Goal: Task Accomplishment & Management: Use online tool/utility

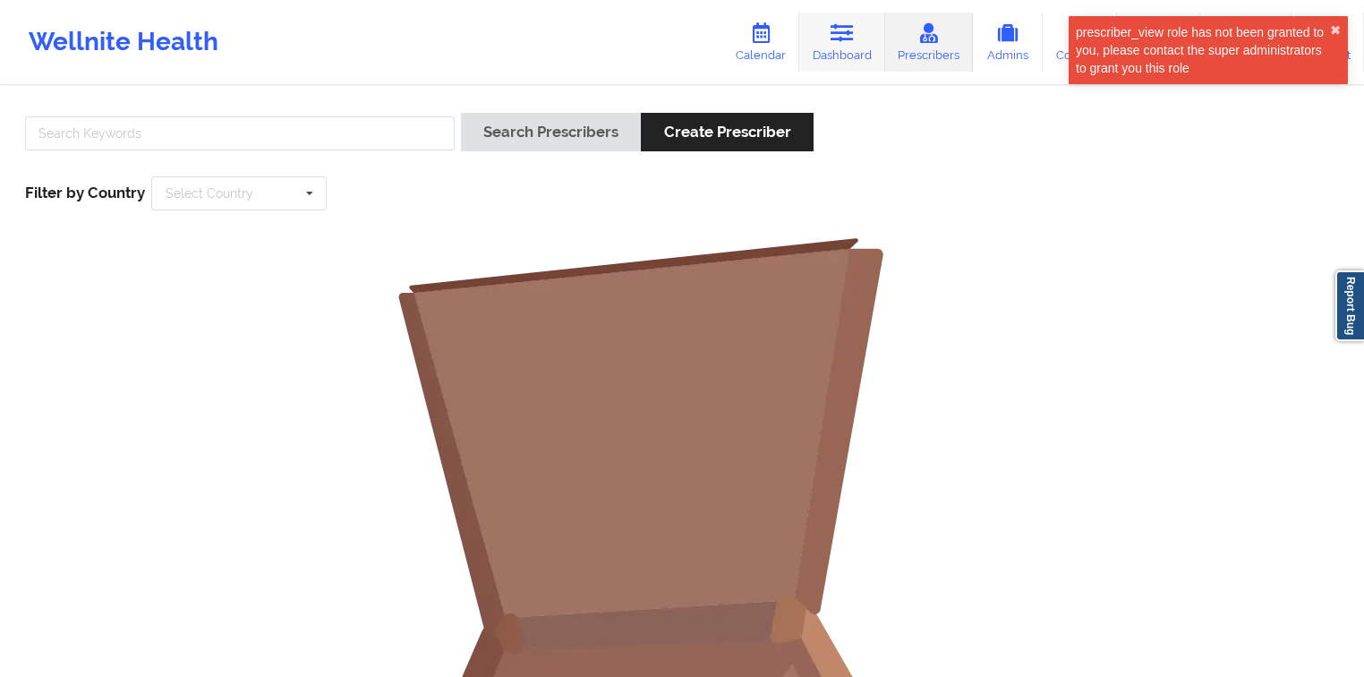
click at [859, 47] on link "Dashboard" at bounding box center [842, 42] width 86 height 59
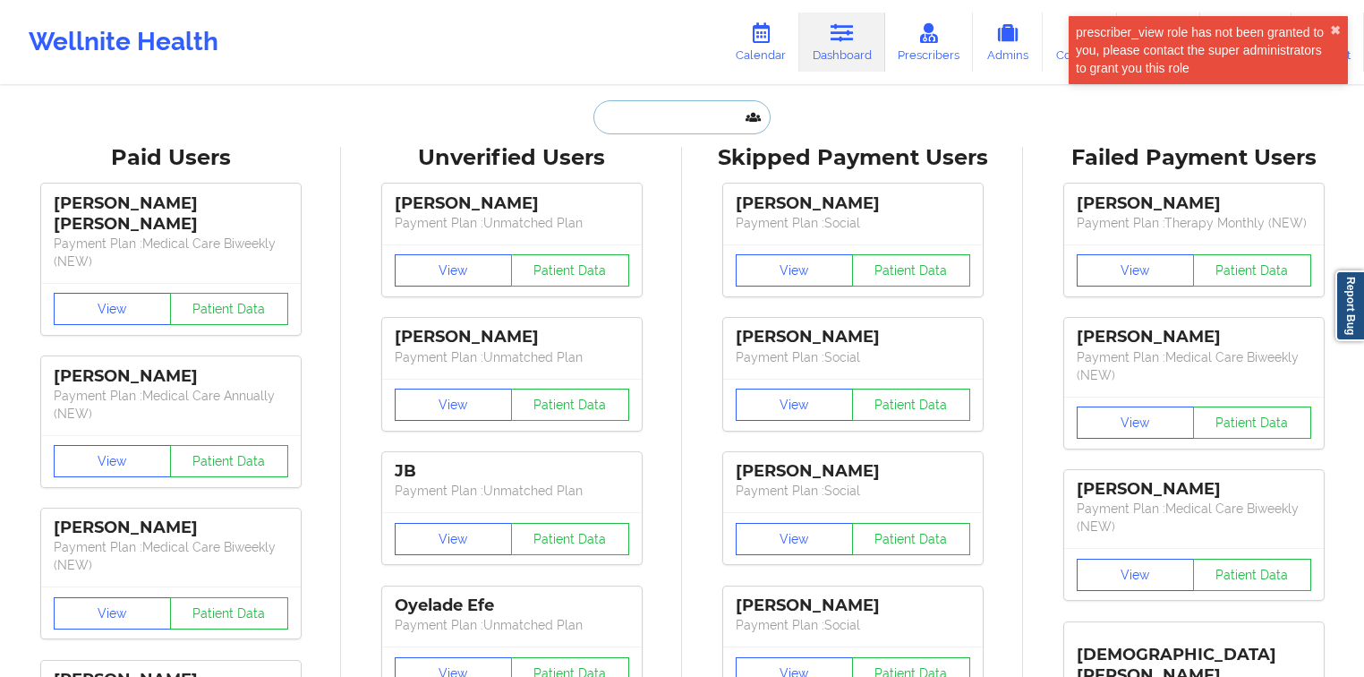
click at [663, 104] on input "text" at bounding box center [682, 117] width 177 height 34
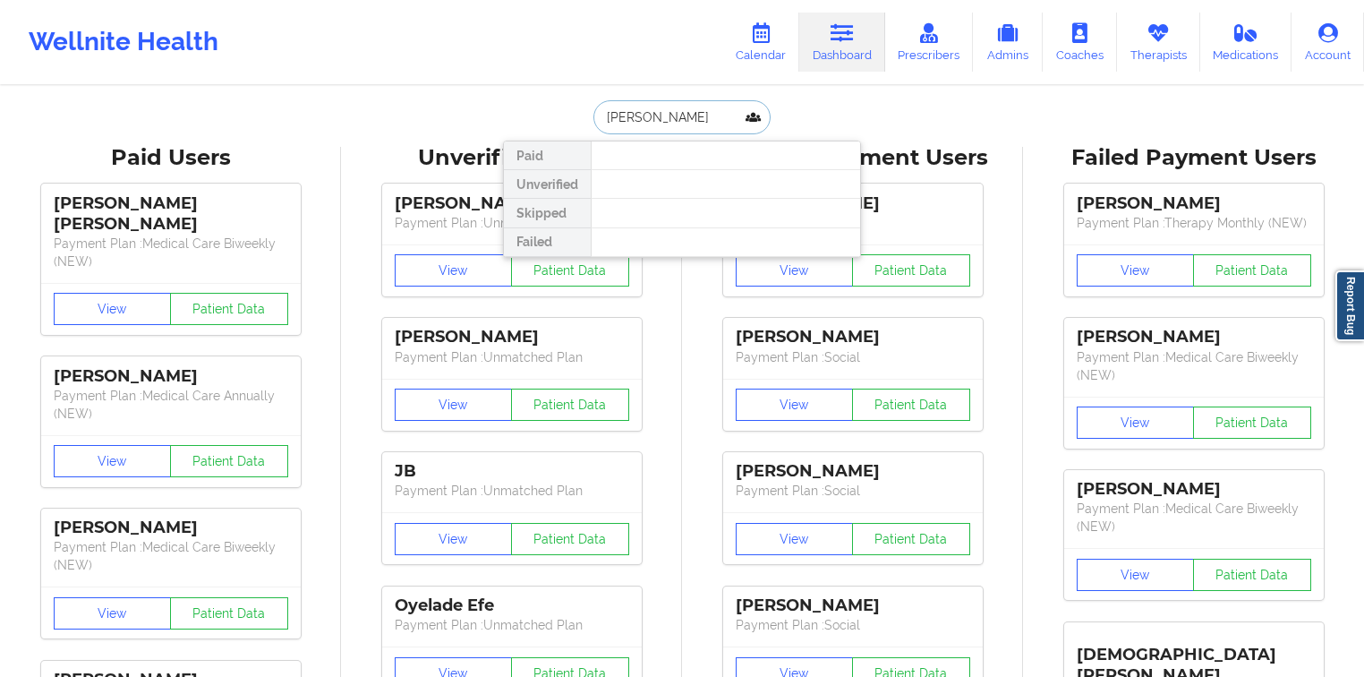
click at [641, 123] on input "[PERSON_NAME]" at bounding box center [682, 117] width 177 height 34
type input "suyon"
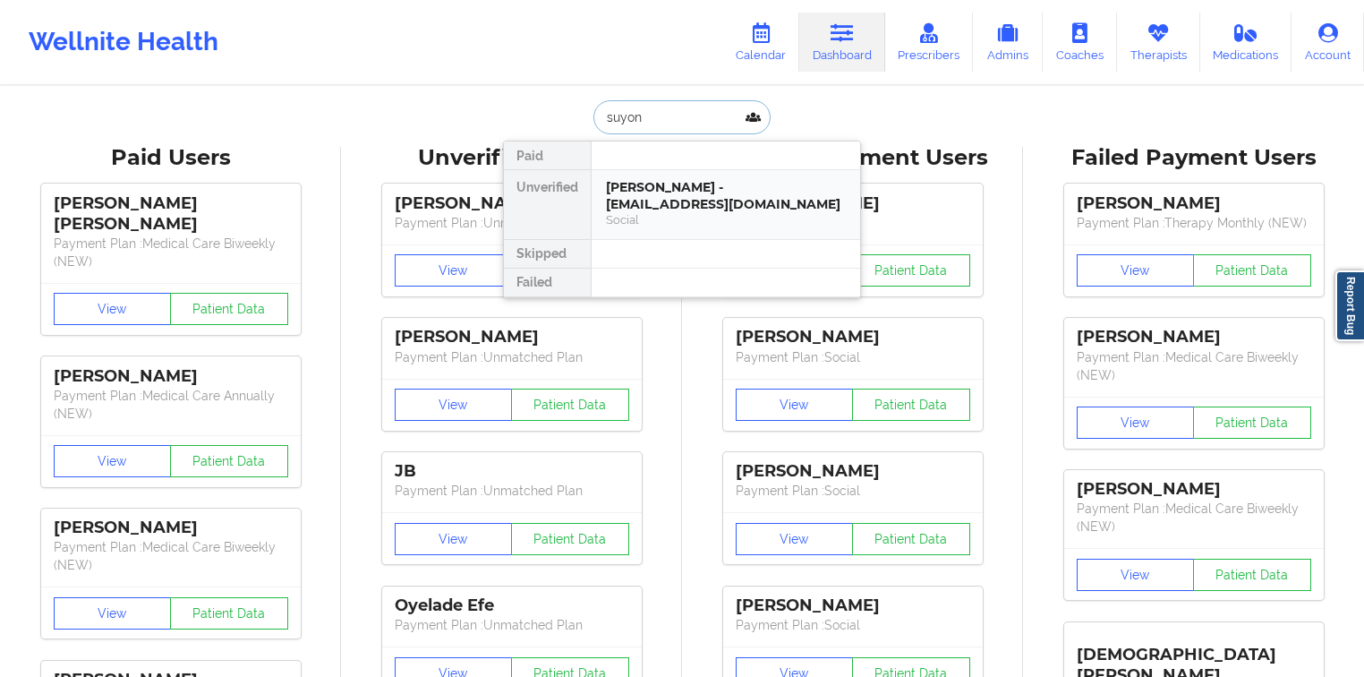
click at [685, 187] on div "[PERSON_NAME] - [EMAIL_ADDRESS][DOMAIN_NAME]" at bounding box center [726, 195] width 240 height 33
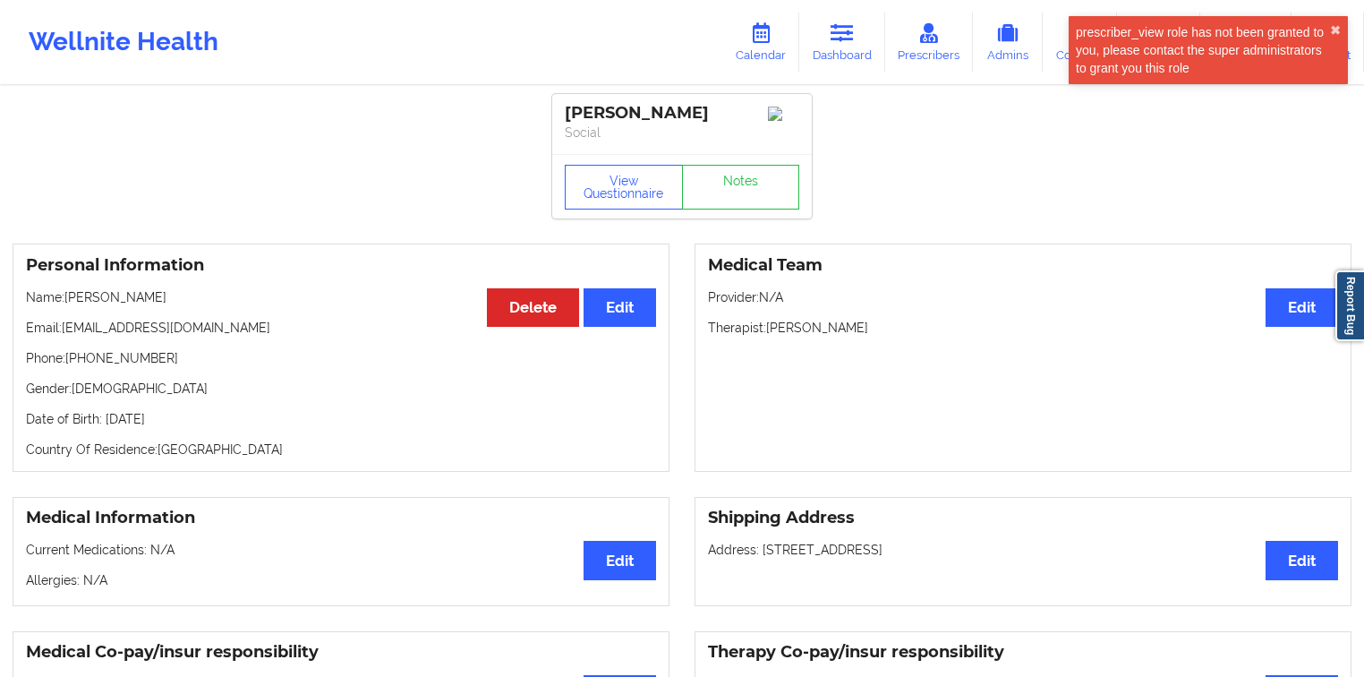
click at [140, 306] on p "Name: [PERSON_NAME]" at bounding box center [341, 297] width 630 height 18
drag, startPoint x: 140, startPoint y: 306, endPoint x: 79, endPoint y: 304, distance: 60.9
click at [79, 304] on p "Name: [PERSON_NAME]" at bounding box center [341, 297] width 630 height 18
copy p "[PERSON_NAME]"
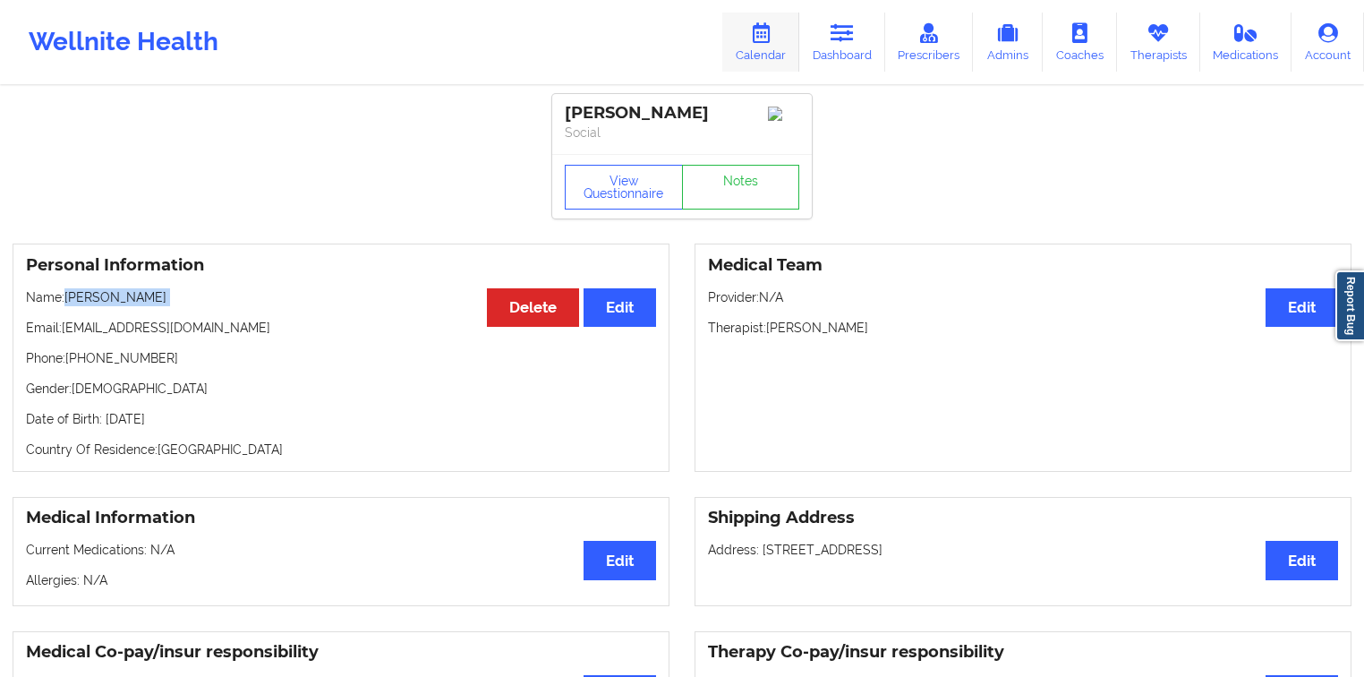
click at [761, 43] on link "Calendar" at bounding box center [760, 42] width 77 height 59
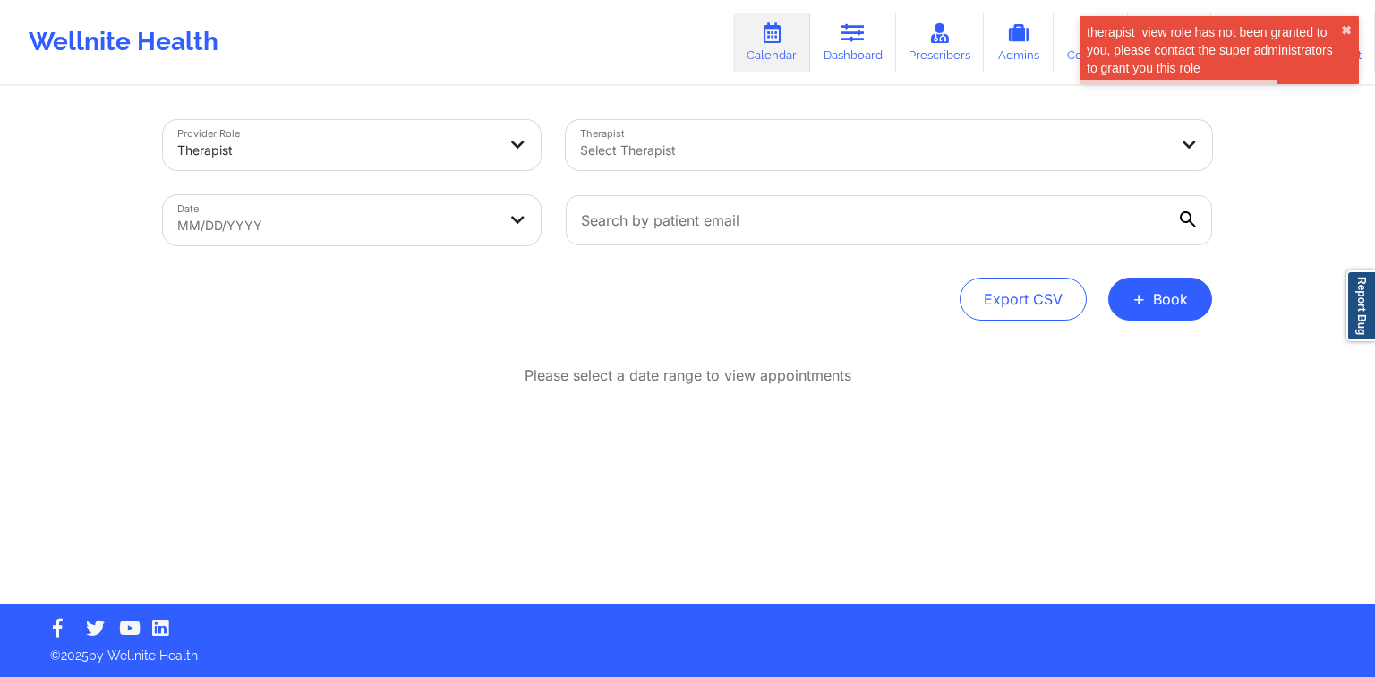
click at [818, 247] on div at bounding box center [888, 220] width 671 height 75
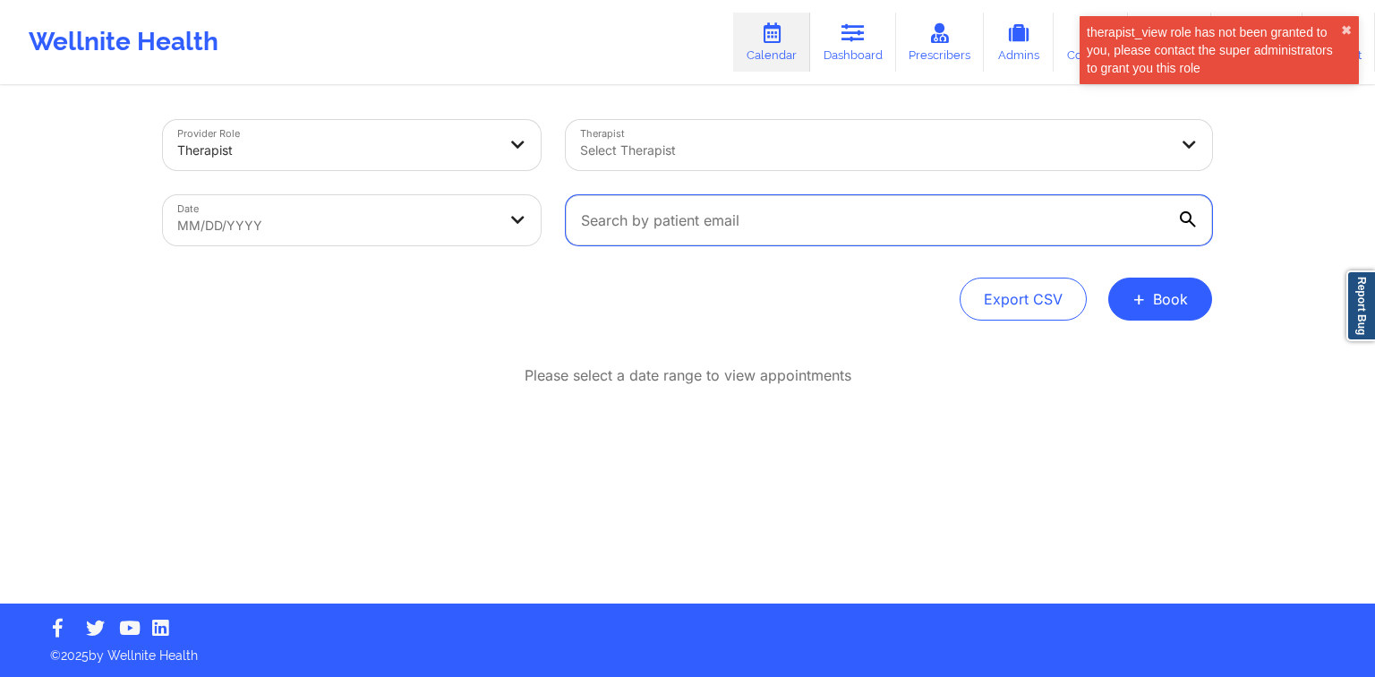
click at [791, 230] on input "text" at bounding box center [889, 220] width 646 height 50
paste input "[EMAIL_ADDRESS][DOMAIN_NAME]"
type input "[EMAIL_ADDRESS][DOMAIN_NAME]"
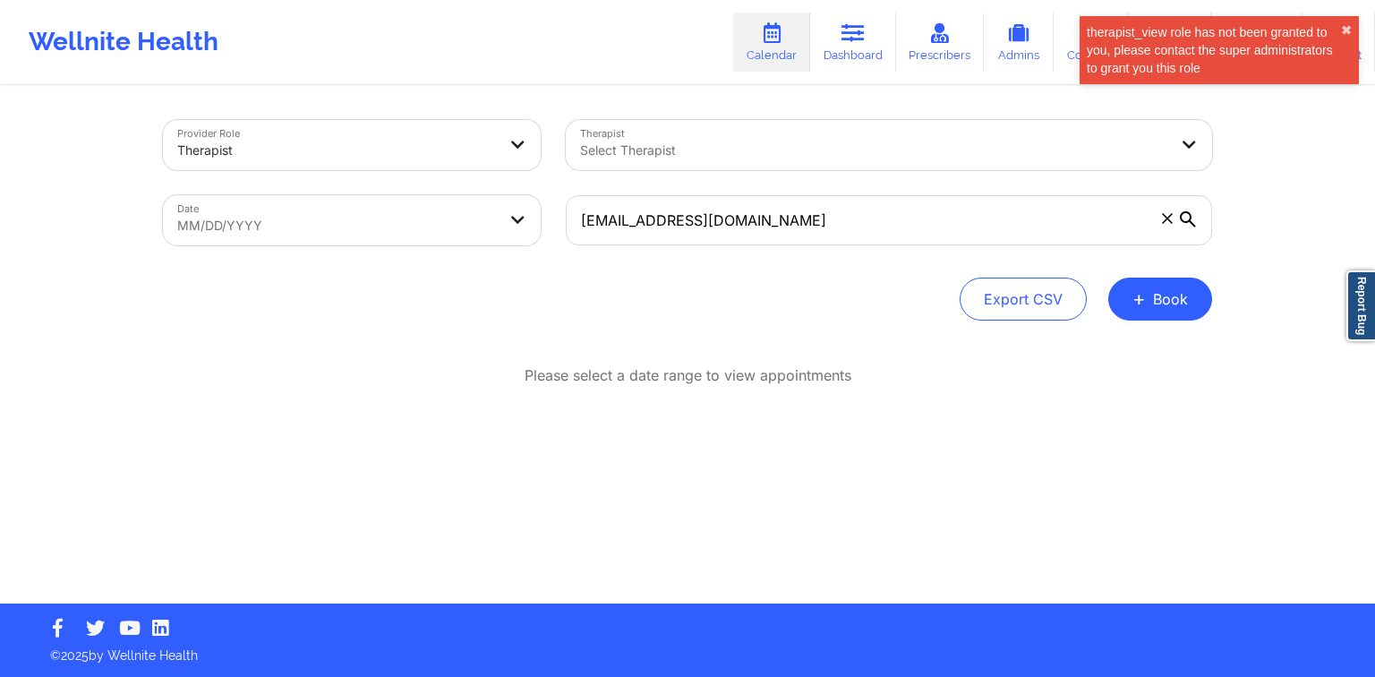
click at [445, 230] on body "therapist_view role has not been granted to you, please contact the super admin…" at bounding box center [687, 338] width 1375 height 677
select select "2025-8"
select select "2025-9"
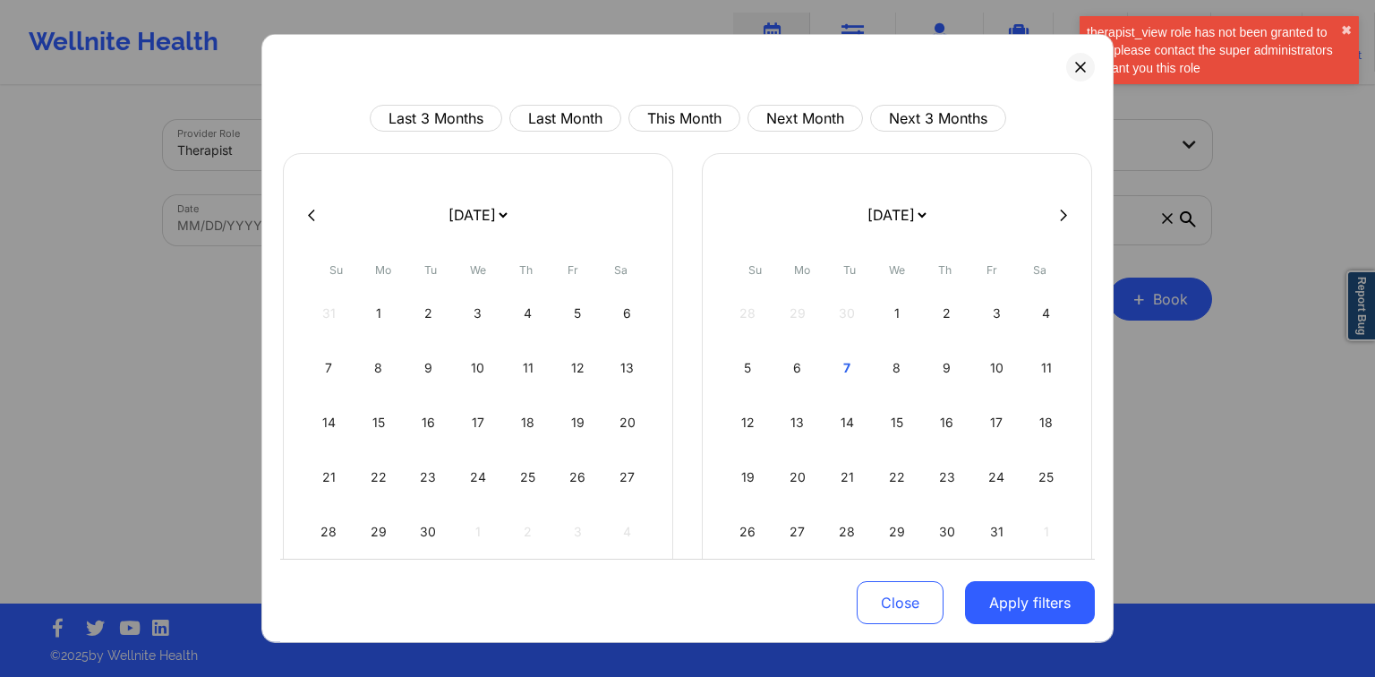
click at [303, 211] on button at bounding box center [312, 214] width 18 height 15
select select "2025-6"
select select "2025-7"
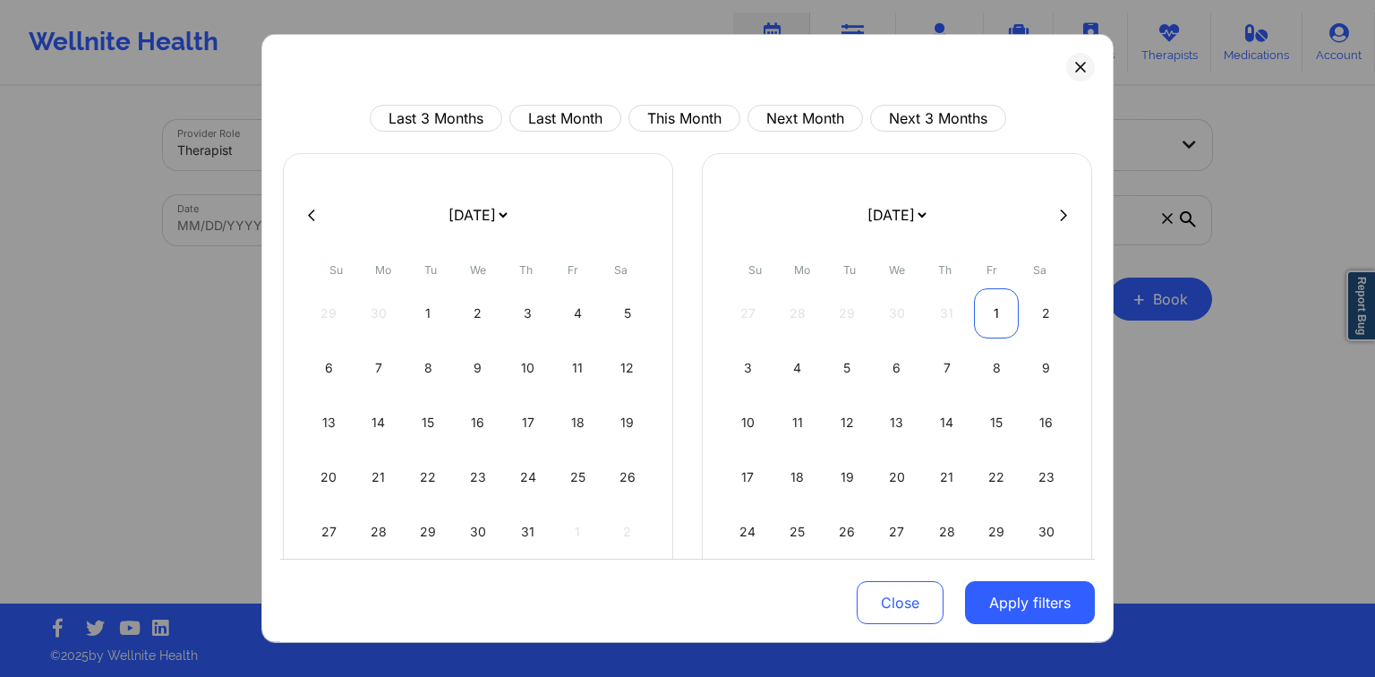
click at [1006, 319] on div "1" at bounding box center [997, 313] width 46 height 50
select select "2025-7"
select select "2025-8"
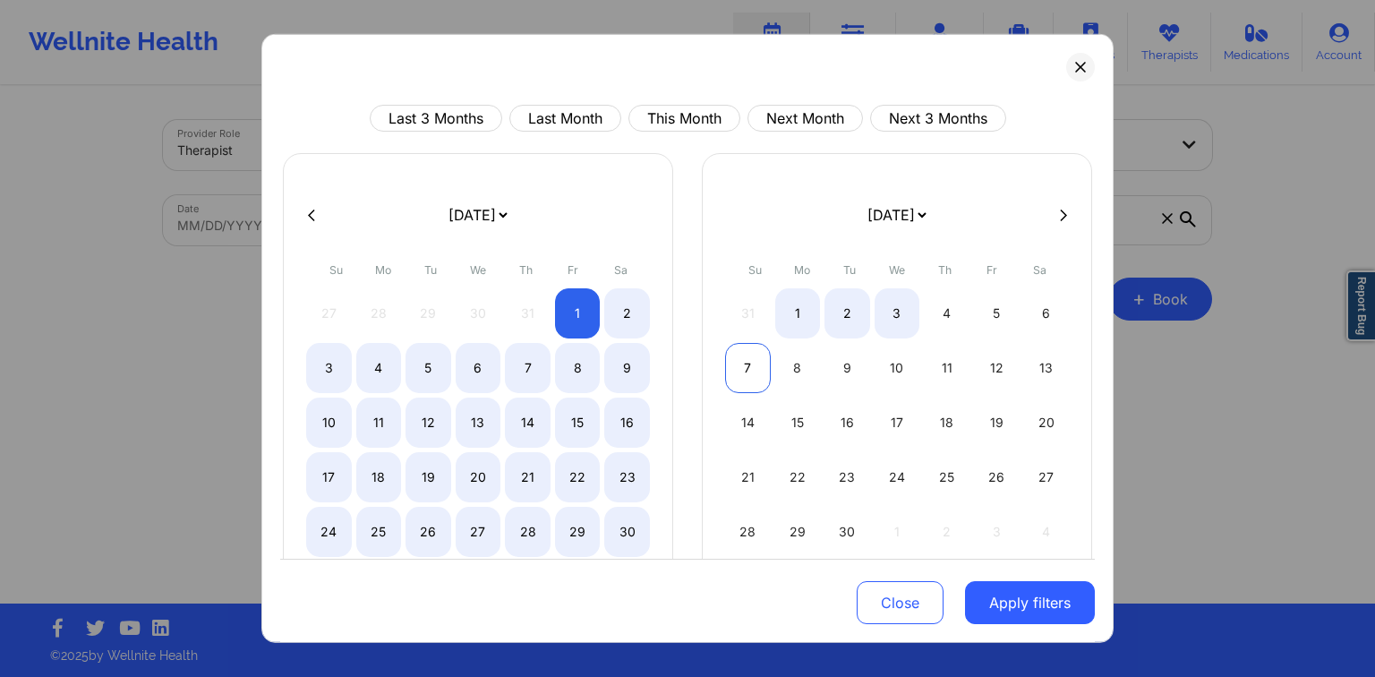
select select "2025-7"
select select "2025-8"
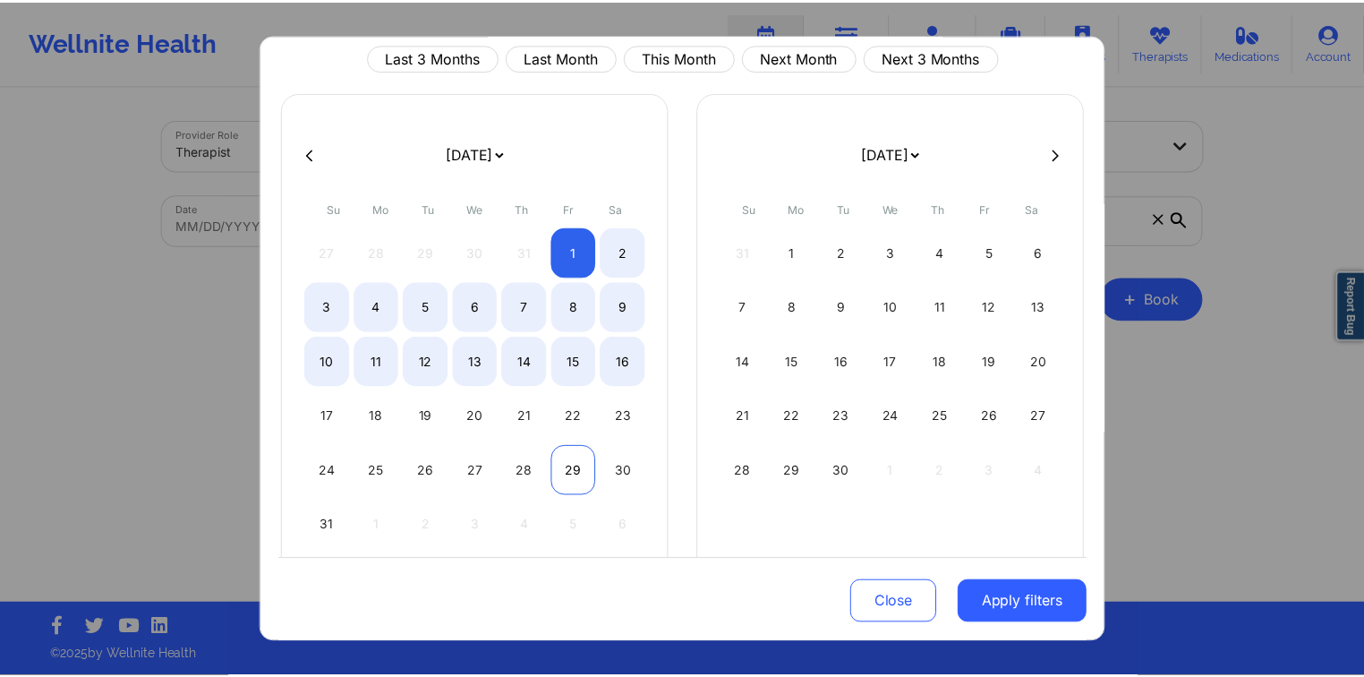
scroll to position [107, 0]
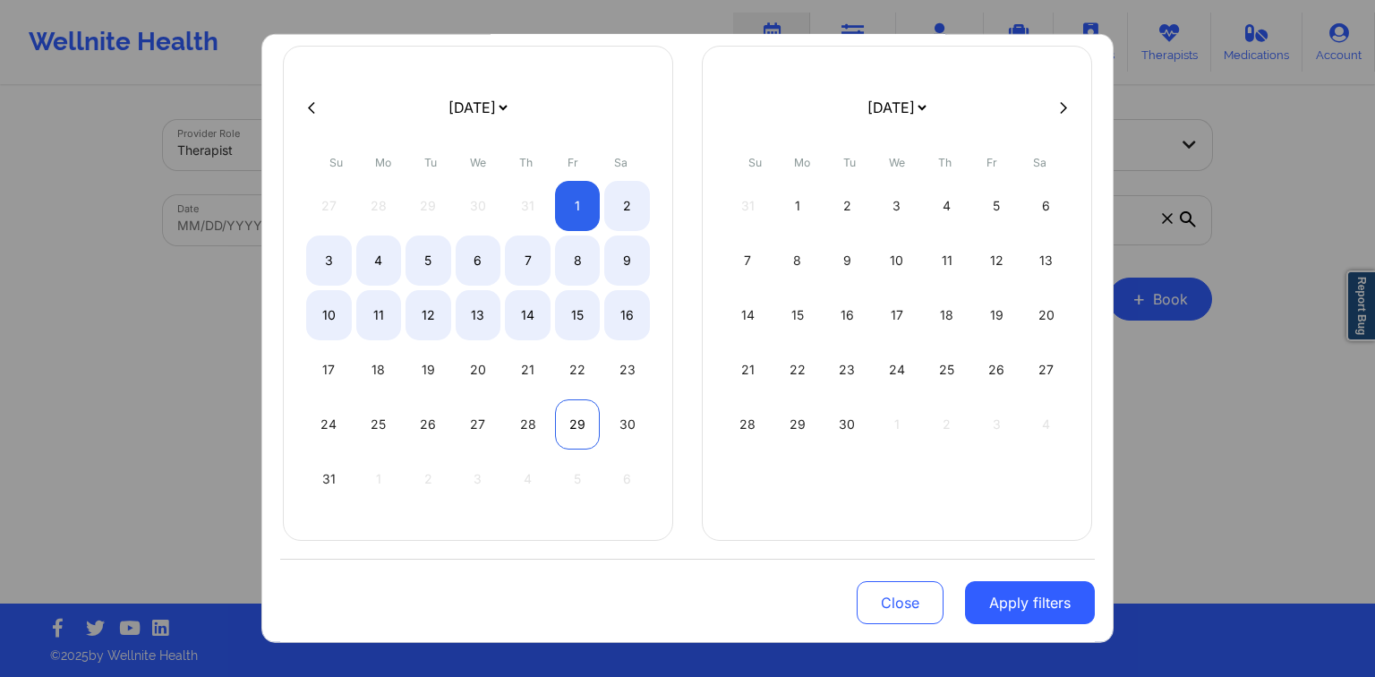
select select "2025-7"
select select "2025-8"
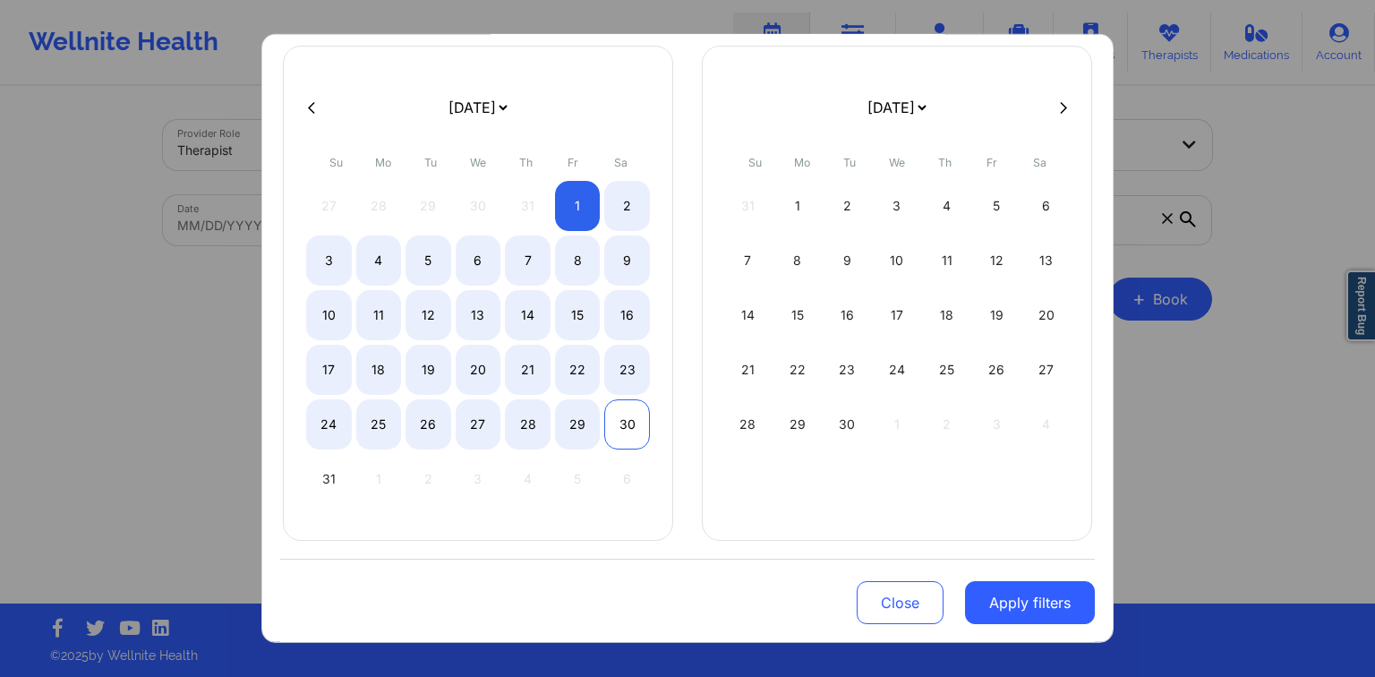
select select "2025-7"
select select "2025-8"
click at [612, 425] on div "30" at bounding box center [627, 424] width 46 height 50
select select "2025-7"
select select "2025-8"
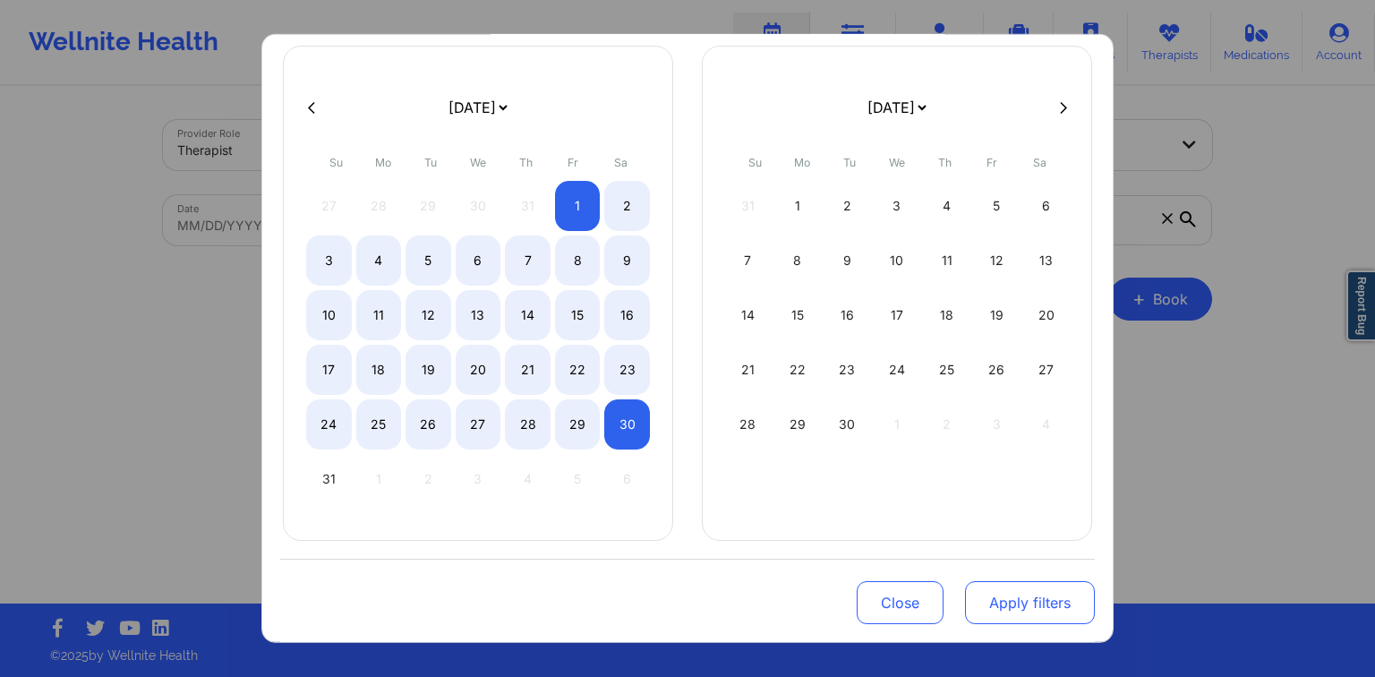
click at [1031, 593] on button "Apply filters" at bounding box center [1030, 602] width 130 height 43
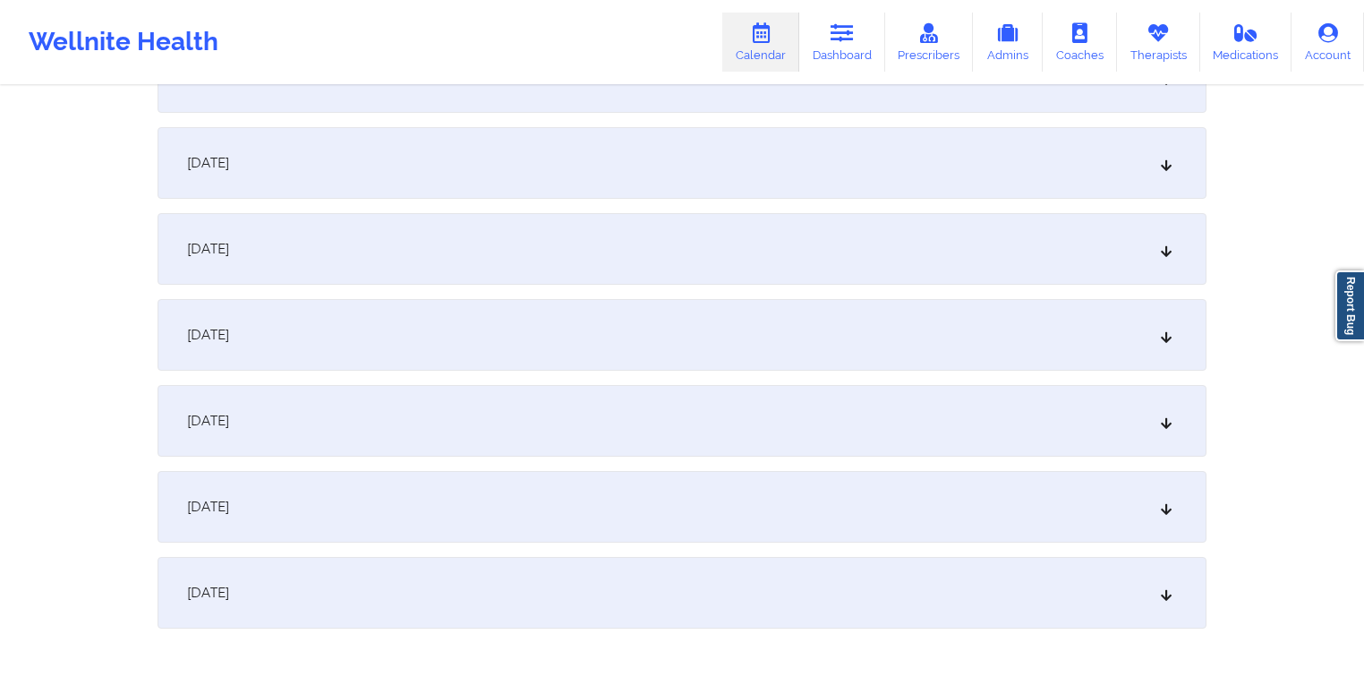
scroll to position [2317, 0]
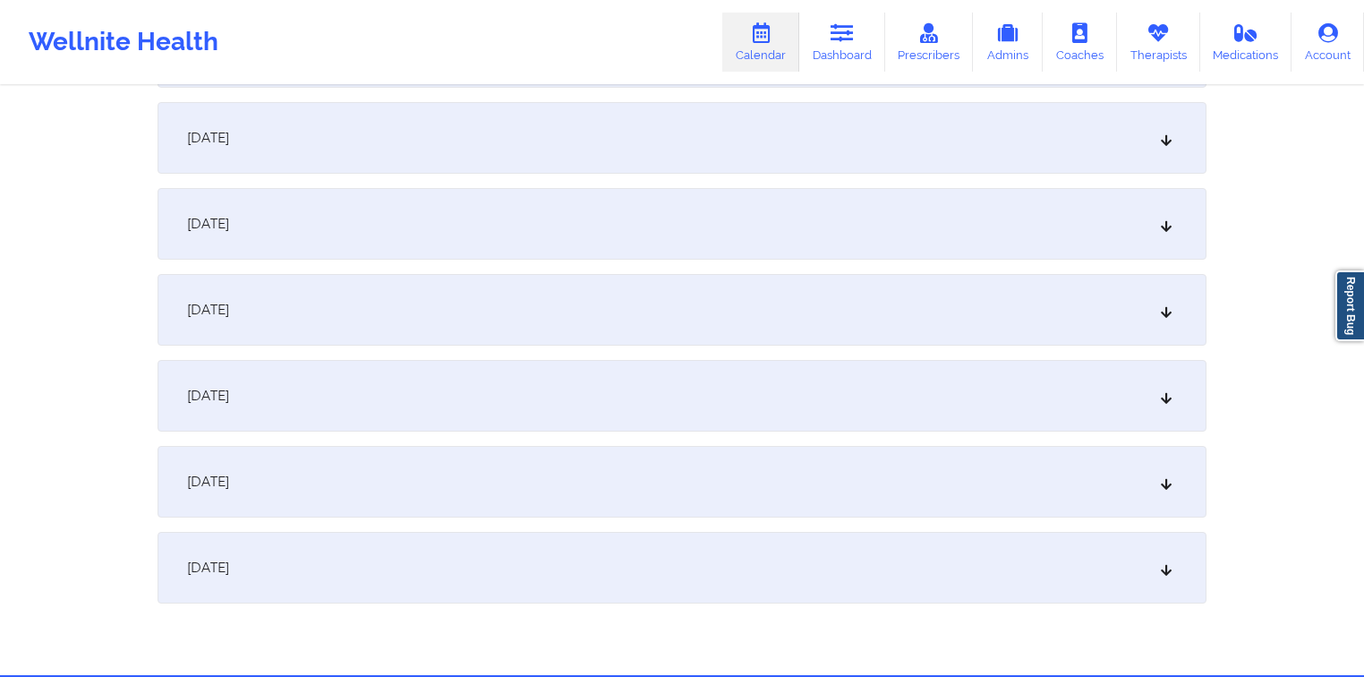
click at [507, 408] on div "[DATE]" at bounding box center [682, 396] width 1049 height 72
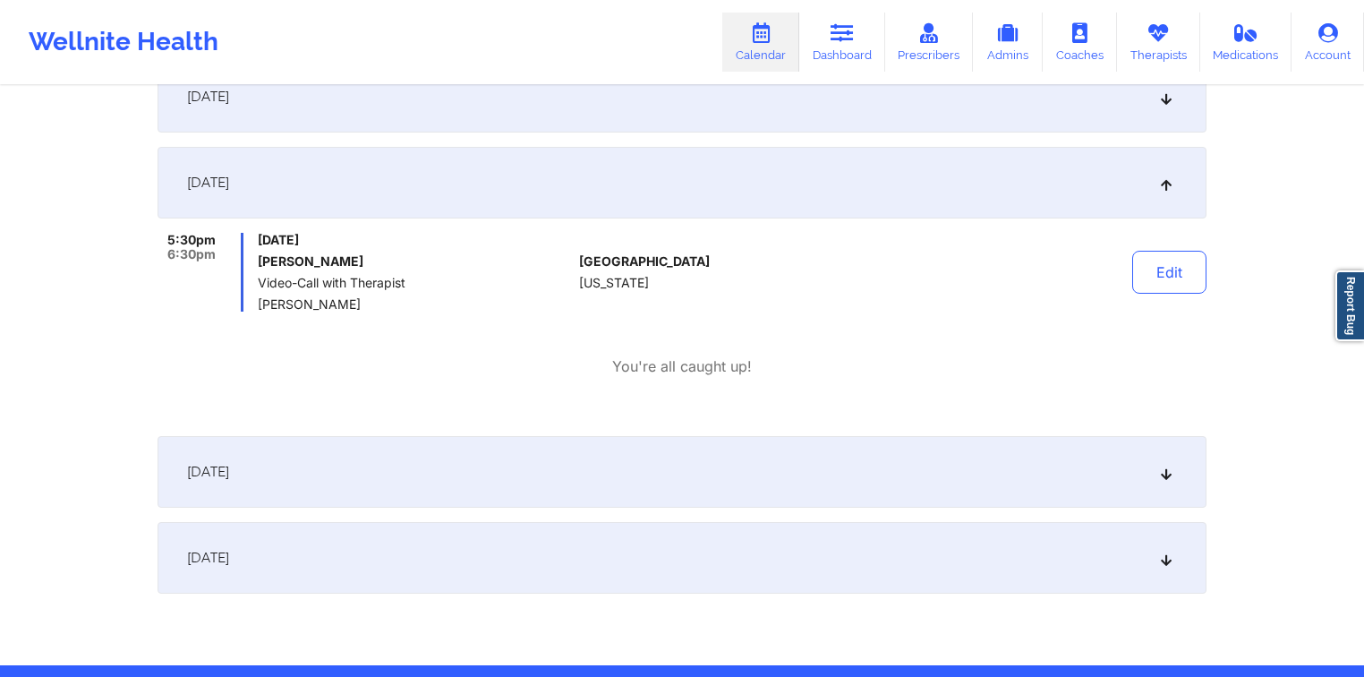
scroll to position [2532, 0]
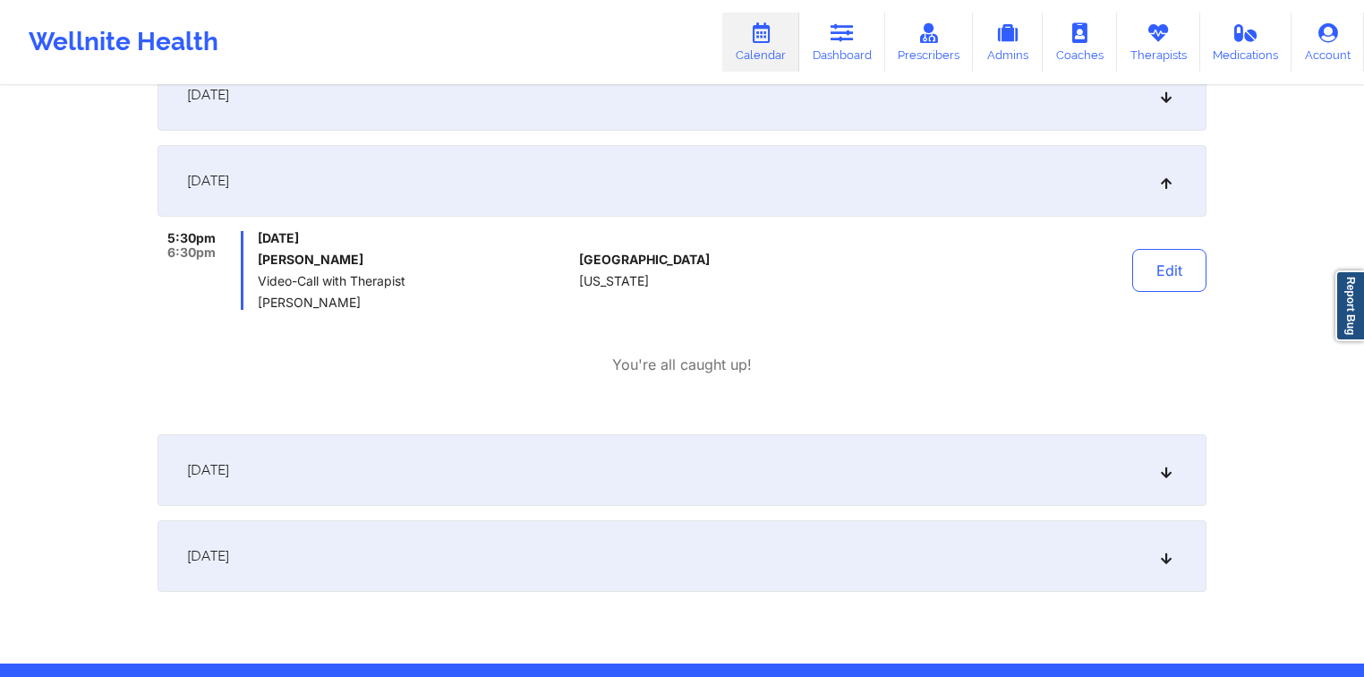
click at [641, 301] on div "[GEOGRAPHIC_DATA] [US_STATE]" at bounding box center [678, 270] width 199 height 79
drag, startPoint x: 635, startPoint y: 283, endPoint x: 620, endPoint y: 282, distance: 15.2
click at [634, 283] on span "[US_STATE]" at bounding box center [614, 281] width 70 height 14
drag, startPoint x: 620, startPoint y: 282, endPoint x: 411, endPoint y: 280, distance: 208.6
click at [419, 283] on div "5:30pm 6:30pm [DATE] [PERSON_NAME] Video-Call with Therapist [PERSON_NAME] [GEO…" at bounding box center [682, 270] width 1049 height 79
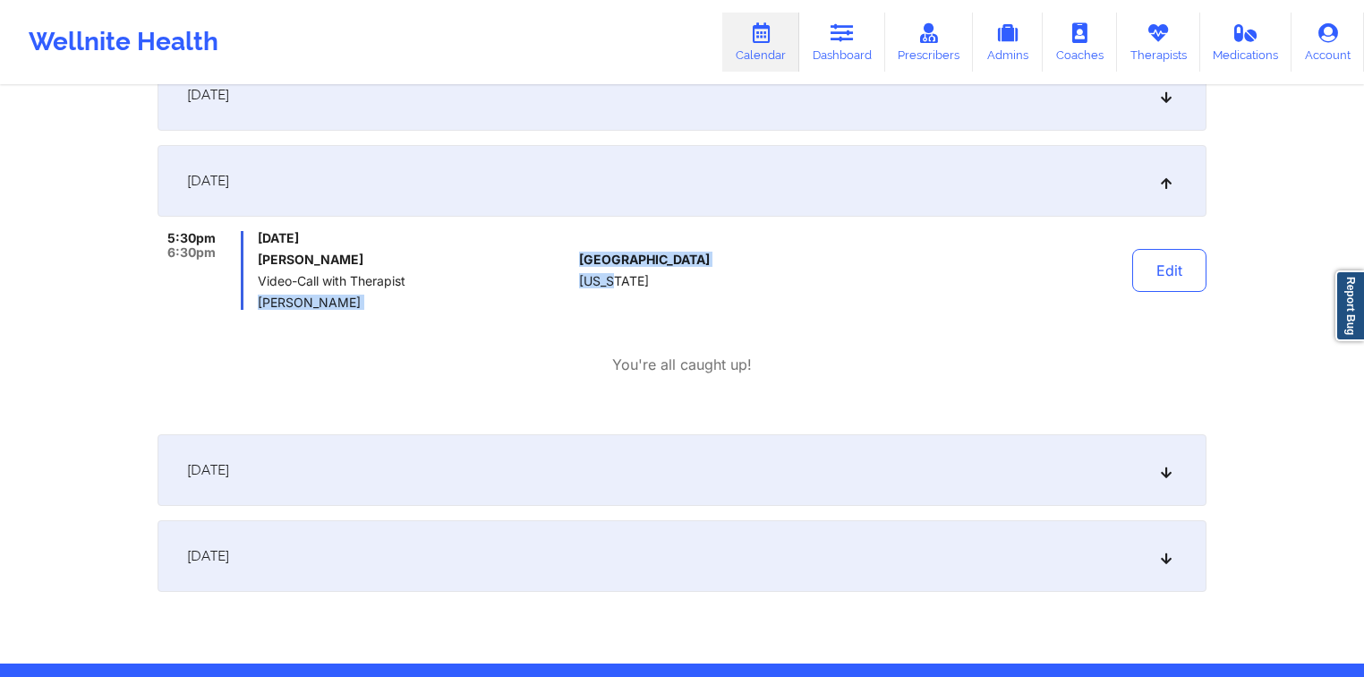
click at [411, 280] on span "Video-Call with Therapist" at bounding box center [415, 281] width 314 height 14
drag, startPoint x: 521, startPoint y: 281, endPoint x: 616, endPoint y: 281, distance: 94.9
click at [616, 281] on div "5:30pm 6:30pm [DATE] [PERSON_NAME] Video-Call with Therapist [PERSON_NAME] [GEO…" at bounding box center [682, 270] width 1049 height 79
click at [616, 281] on span "[US_STATE]" at bounding box center [614, 281] width 70 height 14
drag, startPoint x: 566, startPoint y: 279, endPoint x: 643, endPoint y: 279, distance: 77.0
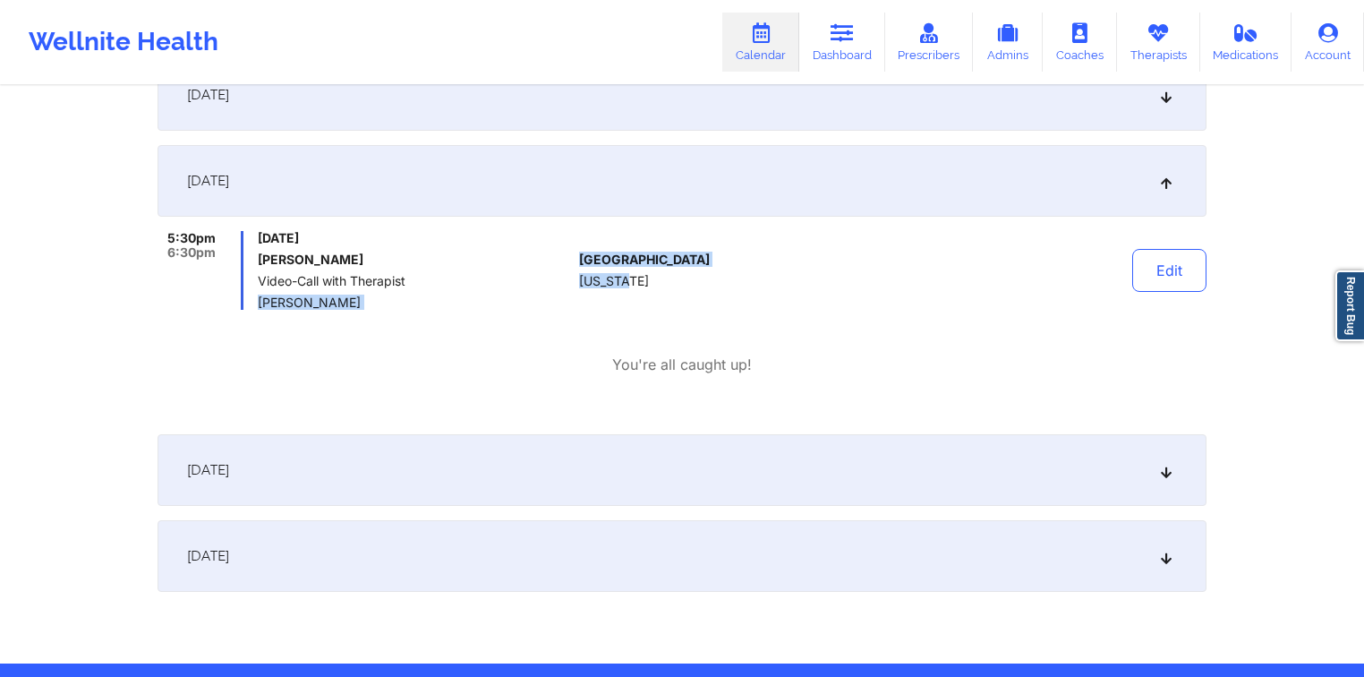
click at [643, 279] on div "5:30pm 6:30pm [DATE] [PERSON_NAME] Video-Call with Therapist [PERSON_NAME] [GEO…" at bounding box center [682, 270] width 1049 height 79
click at [643, 279] on div "[GEOGRAPHIC_DATA] [US_STATE]" at bounding box center [678, 270] width 199 height 79
drag, startPoint x: 611, startPoint y: 279, endPoint x: 633, endPoint y: 279, distance: 22.4
click at [612, 279] on span "[US_STATE]" at bounding box center [614, 281] width 70 height 14
drag, startPoint x: 675, startPoint y: 286, endPoint x: 705, endPoint y: 286, distance: 29.5
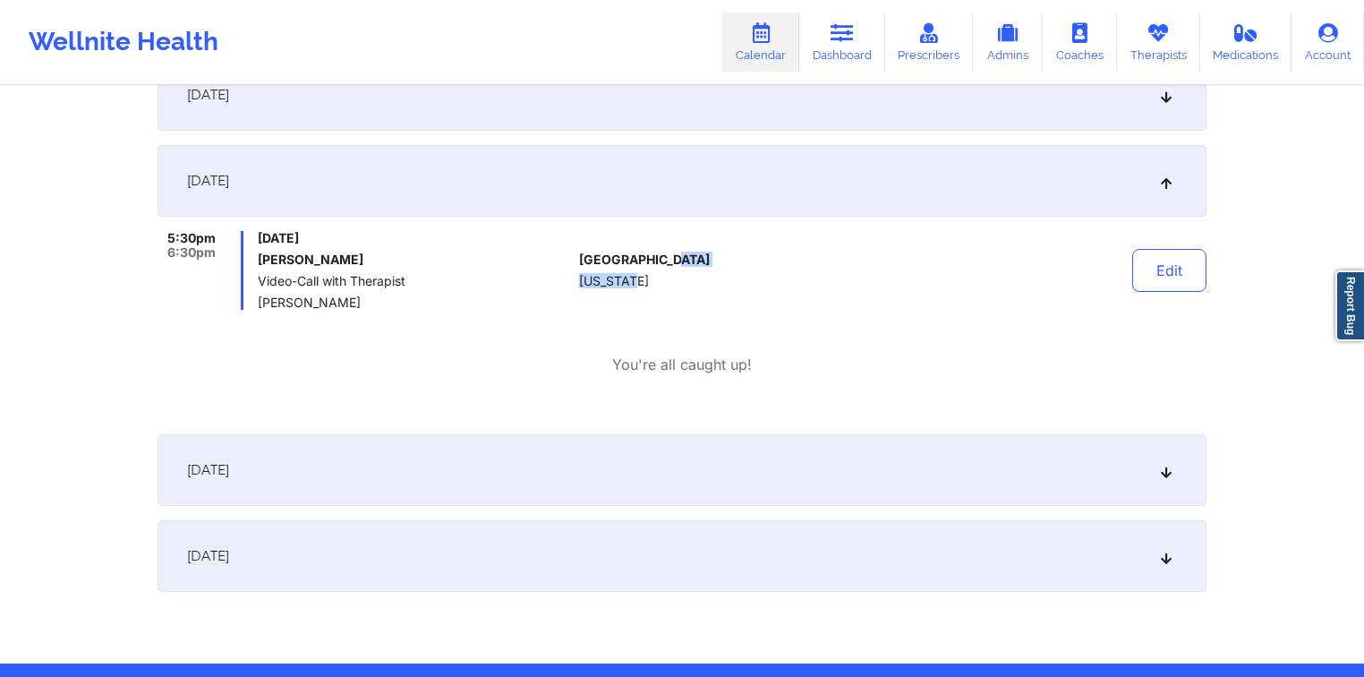
click at [705, 286] on div "[GEOGRAPHIC_DATA] [US_STATE]" at bounding box center [678, 270] width 199 height 79
click at [681, 372] on p "You're all caught up!" at bounding box center [682, 365] width 140 height 21
click at [483, 466] on div "[DATE]" at bounding box center [682, 470] width 1049 height 72
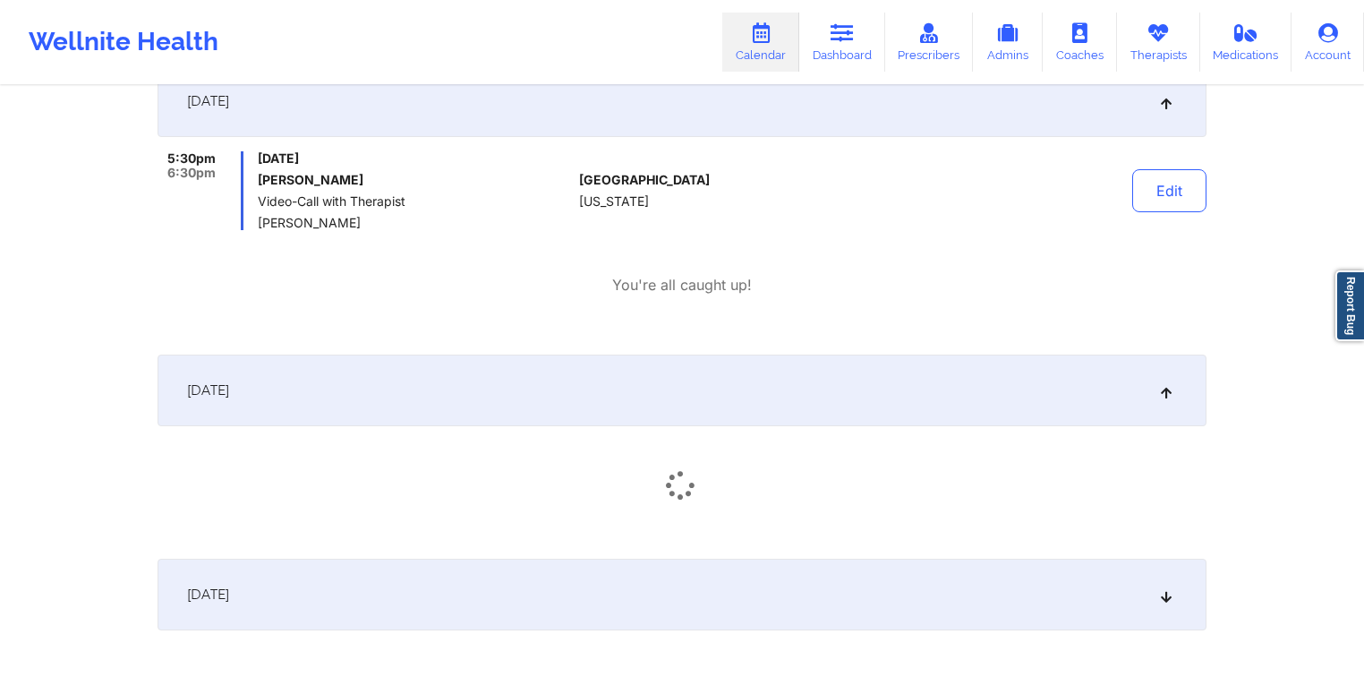
scroll to position [2675, 0]
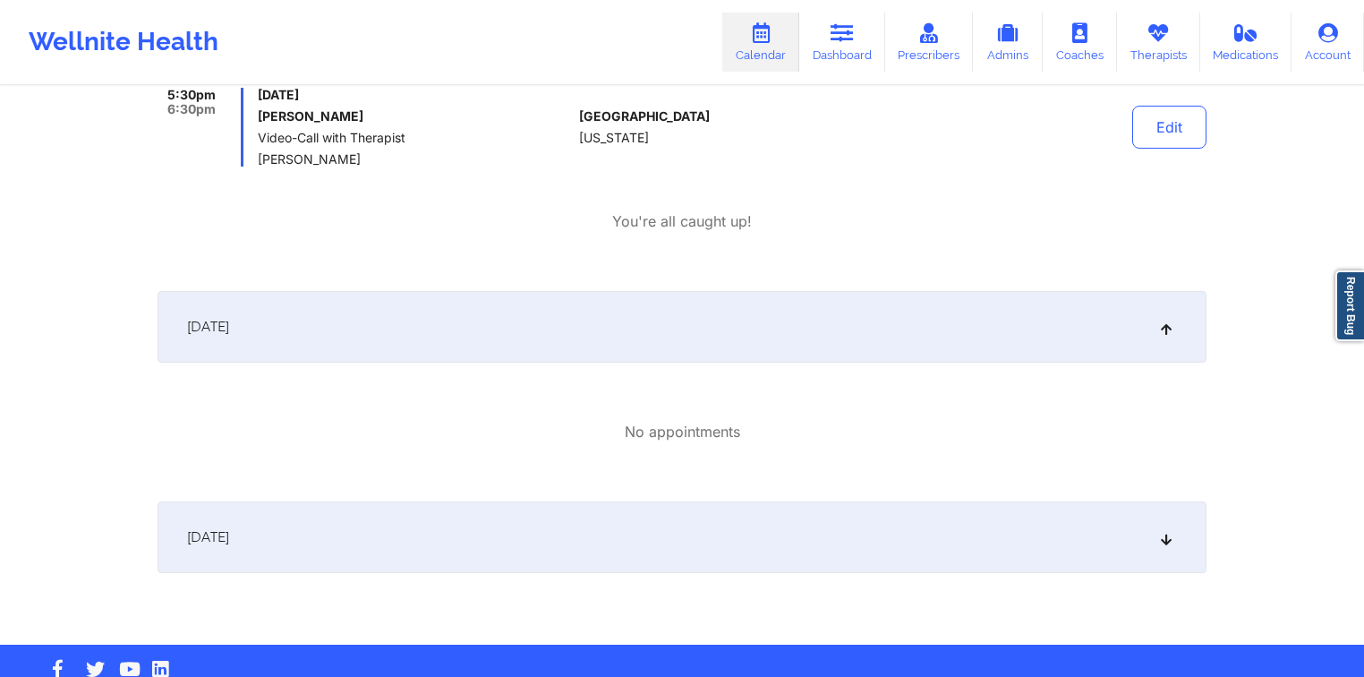
click at [540, 534] on div "[DATE]" at bounding box center [682, 537] width 1049 height 72
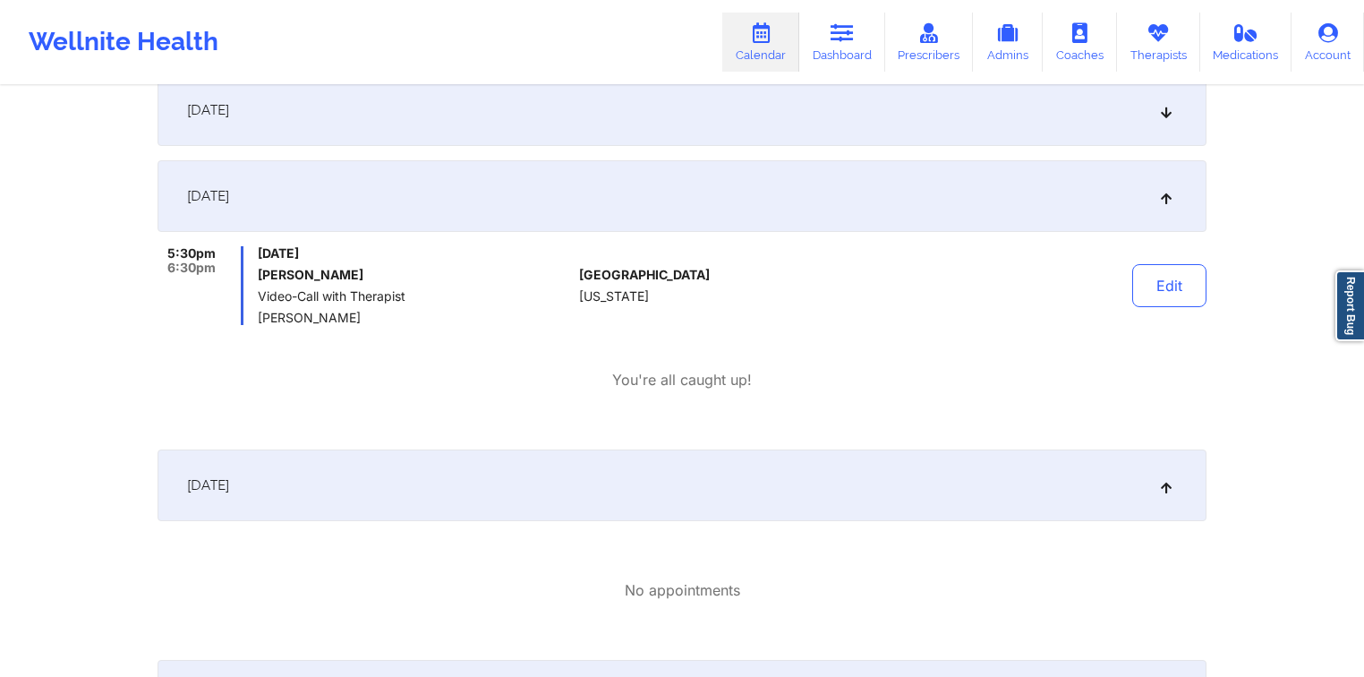
scroll to position [2482, 0]
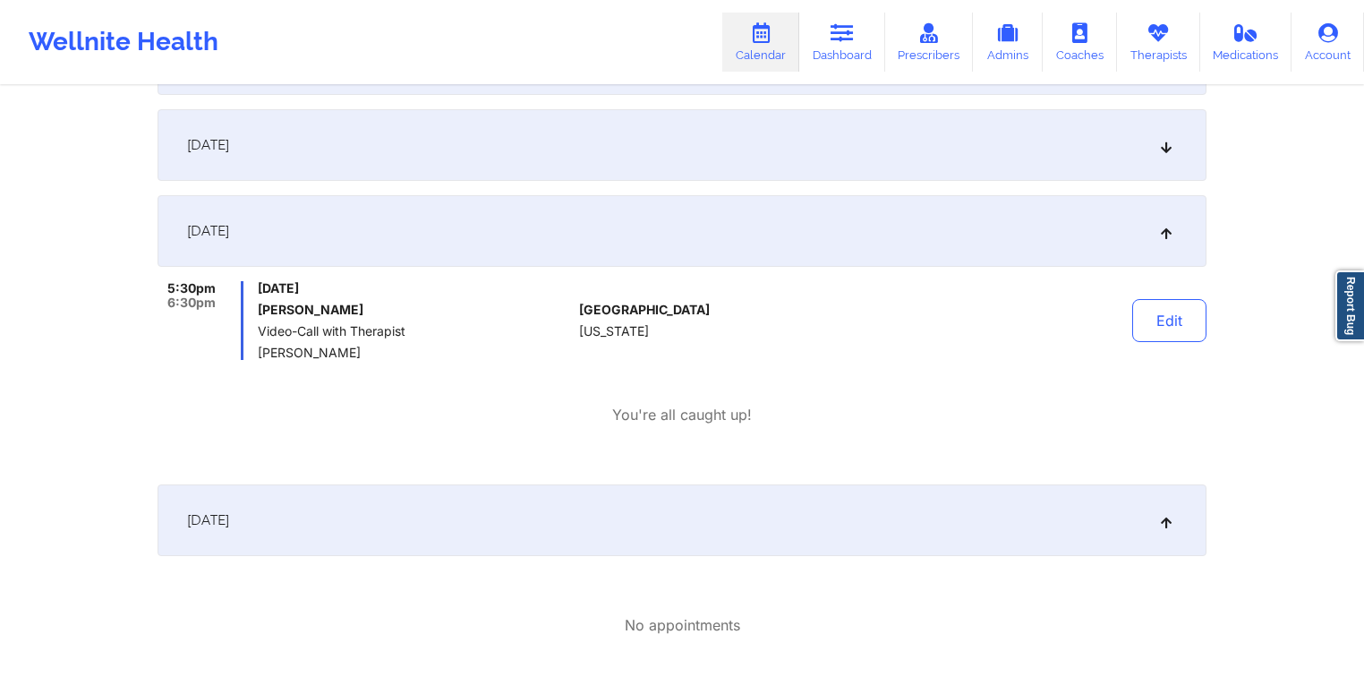
click at [547, 226] on div "[DATE]" at bounding box center [682, 231] width 1049 height 72
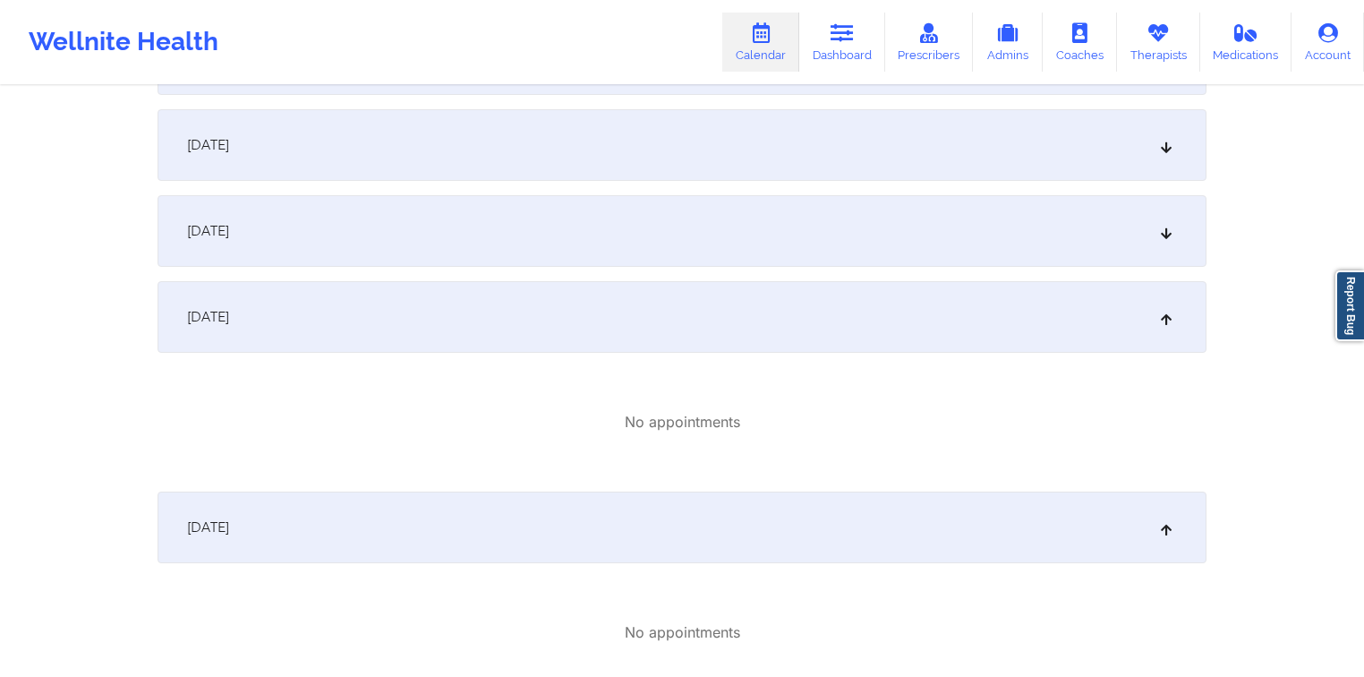
click at [549, 143] on div "[DATE]" at bounding box center [682, 145] width 1049 height 72
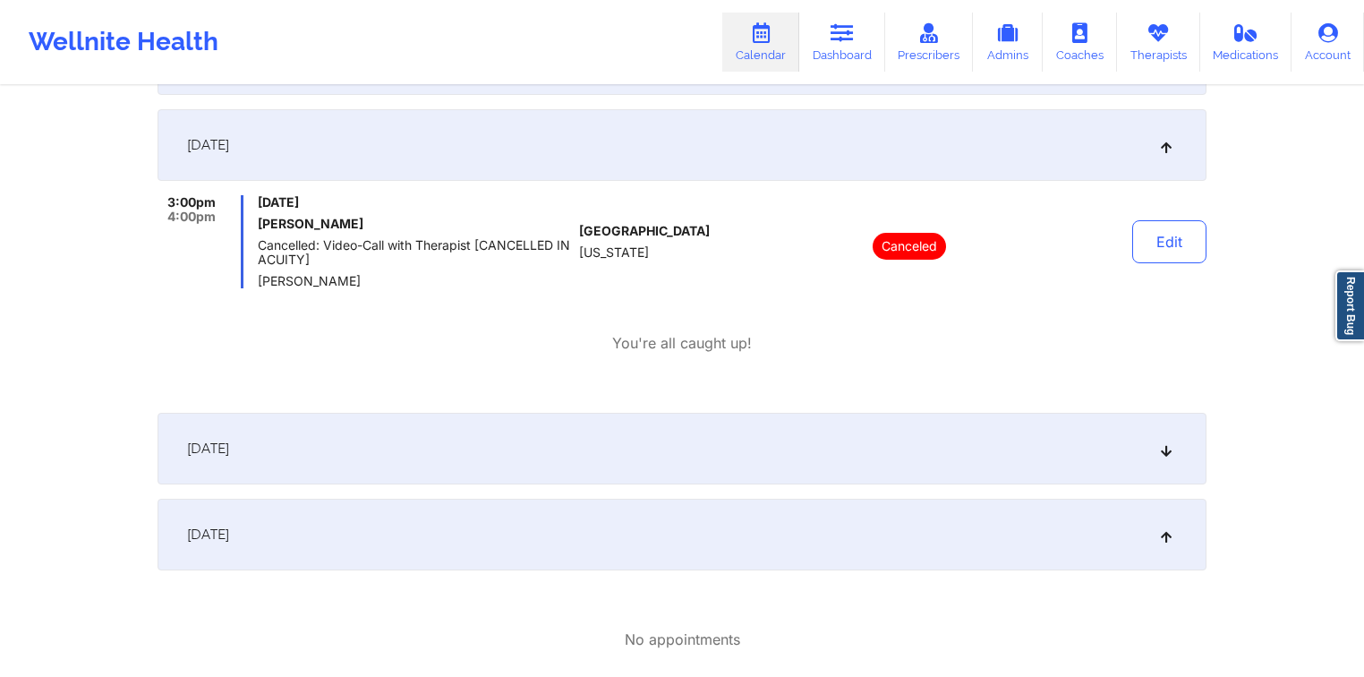
click at [702, 418] on div "[DATE]" at bounding box center [682, 449] width 1049 height 72
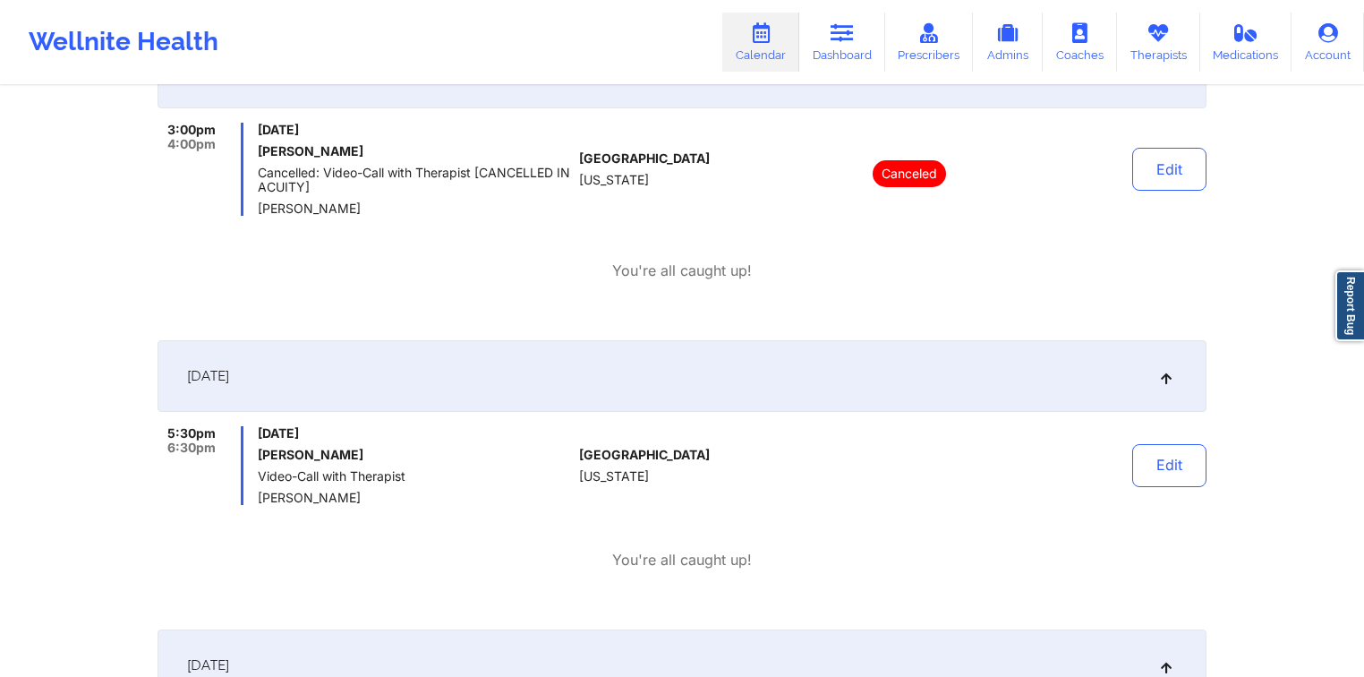
scroll to position [2553, 0]
